Goal: Task Accomplishment & Management: Use online tool/utility

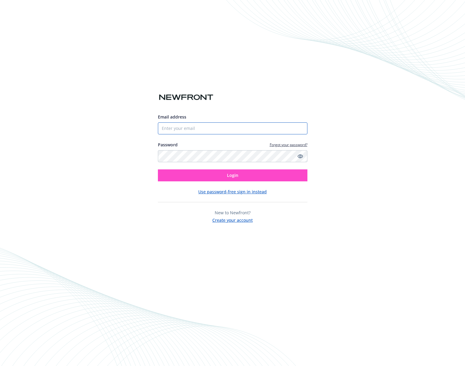
type input "[PERSON_NAME][EMAIL_ADDRESS][DOMAIN_NAME]"
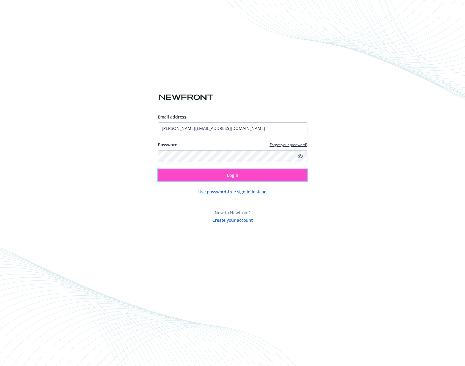
click at [213, 173] on button "Login" at bounding box center [232, 175] width 149 height 12
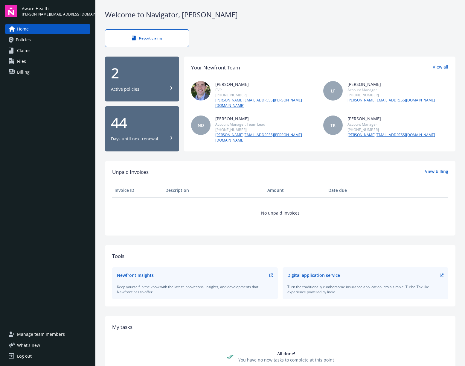
click at [294, 272] on div "Digital application service" at bounding box center [313, 275] width 53 height 6
click at [441, 273] on icon at bounding box center [442, 274] width 2 height 2
